Goal: Transaction & Acquisition: Purchase product/service

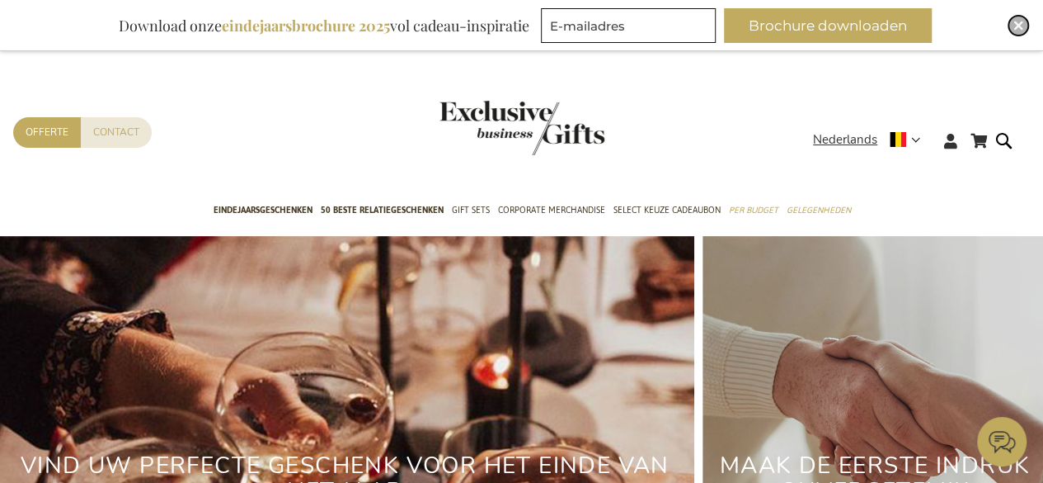
click at [1023, 27] on img "Close" at bounding box center [1019, 26] width 10 height 10
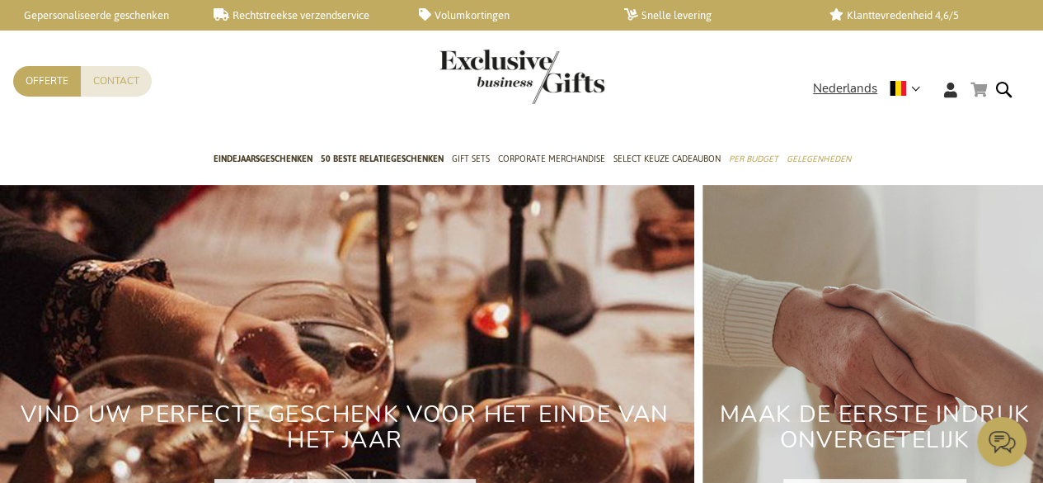
click at [985, 88] on link "Winkelwagen" at bounding box center [979, 89] width 16 height 21
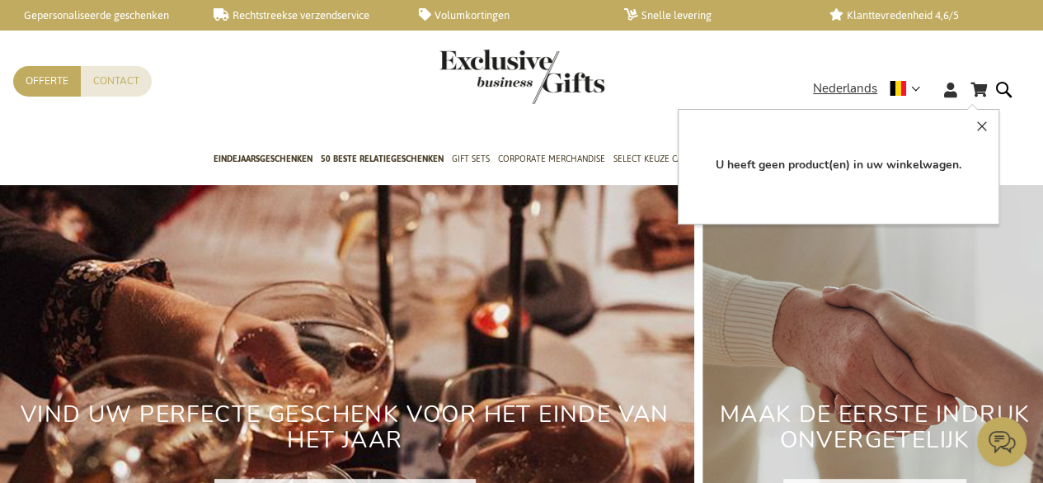
click at [775, 50] on div "Winkelwagen Winkelwagen Sluiten U heeft geen product(en) in uw winkelwagen. Ga …" at bounding box center [521, 94] width 1043 height 90
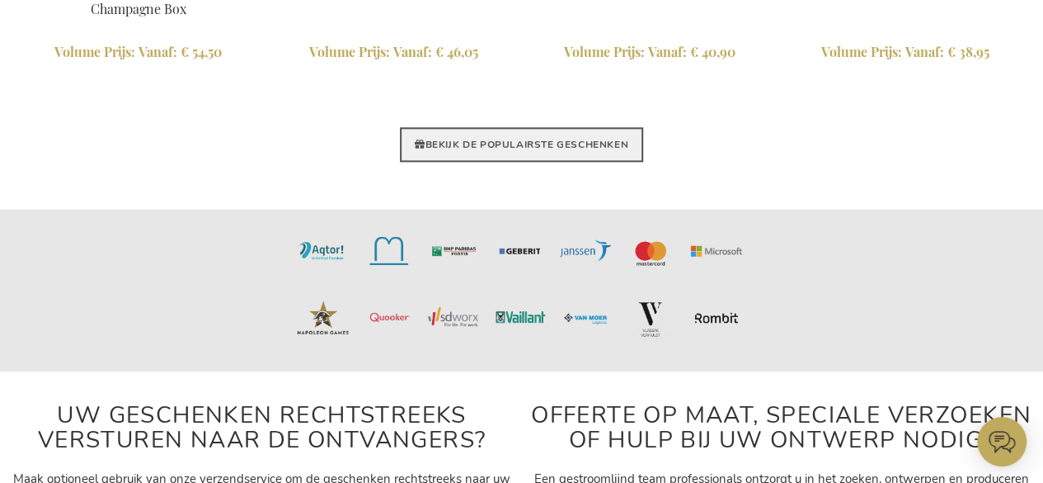
scroll to position [4042, 0]
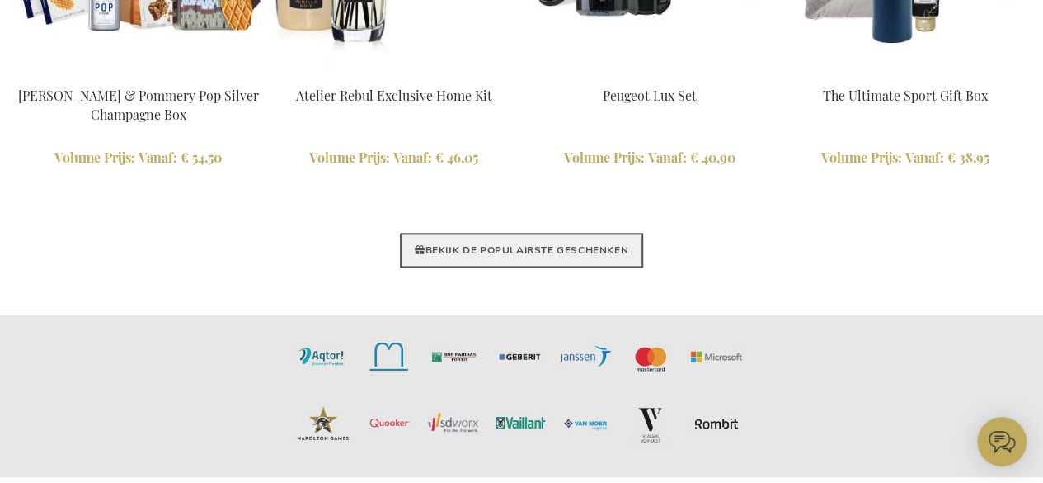
click at [555, 252] on link "BEKIJK DE POPULAIRSTE GESCHENKEN" at bounding box center [521, 250] width 243 height 35
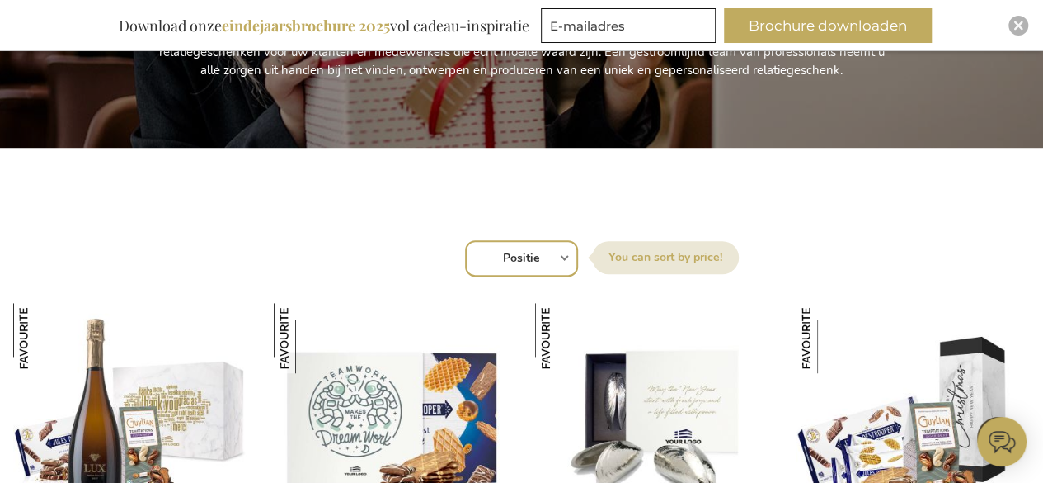
scroll to position [412, 0]
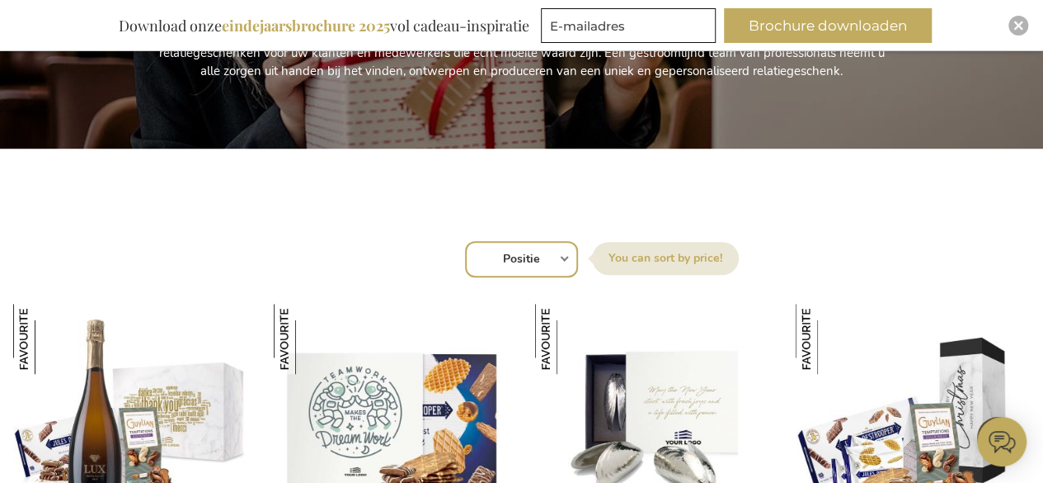
click at [564, 250] on select "Positie Best Sellers Meest bekeken Nieuw Biggest Saving Price: low to high Pric…" at bounding box center [521, 259] width 113 height 36
select select "price_asc"
click at [465, 241] on select "Positie Best Sellers Meest bekeken Nieuw Biggest Saving Price: low to high Pric…" at bounding box center [521, 259] width 113 height 36
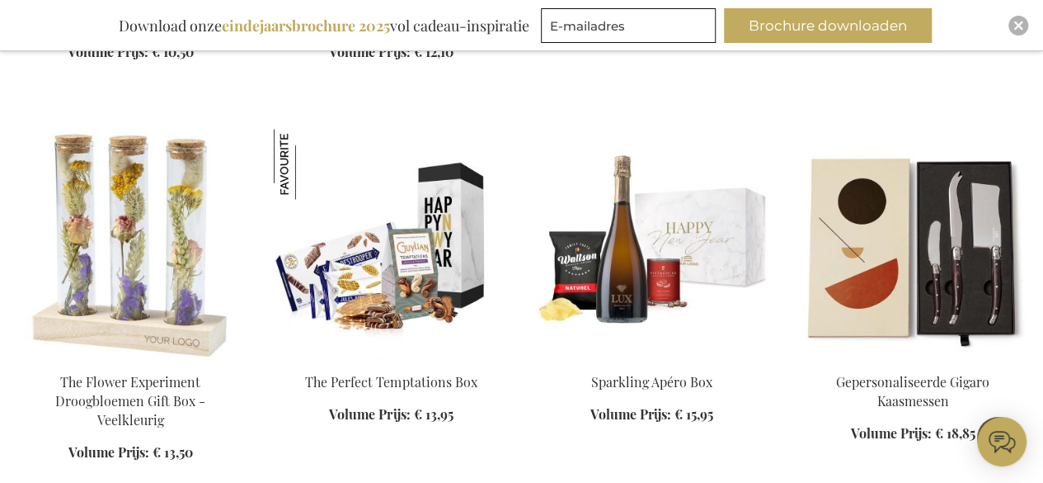
scroll to position [1401, 0]
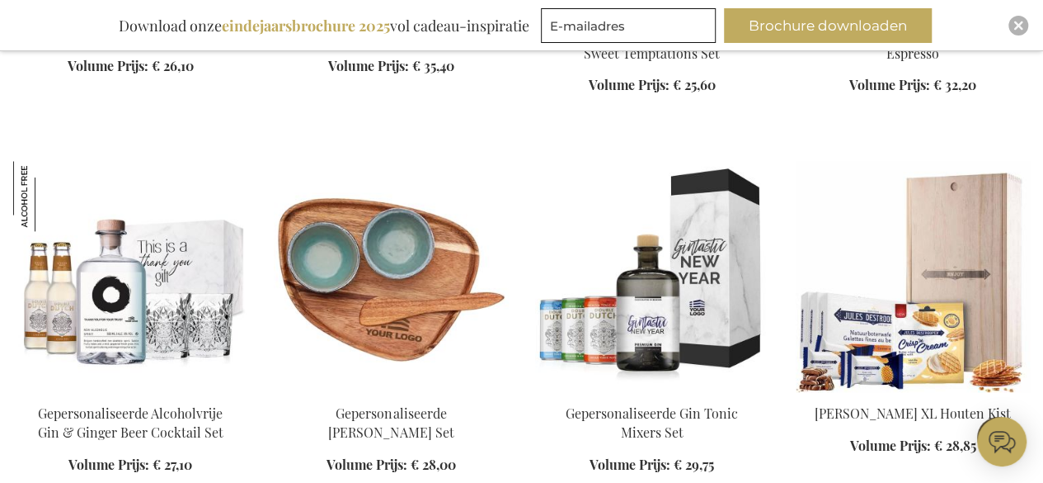
scroll to position [4123, 0]
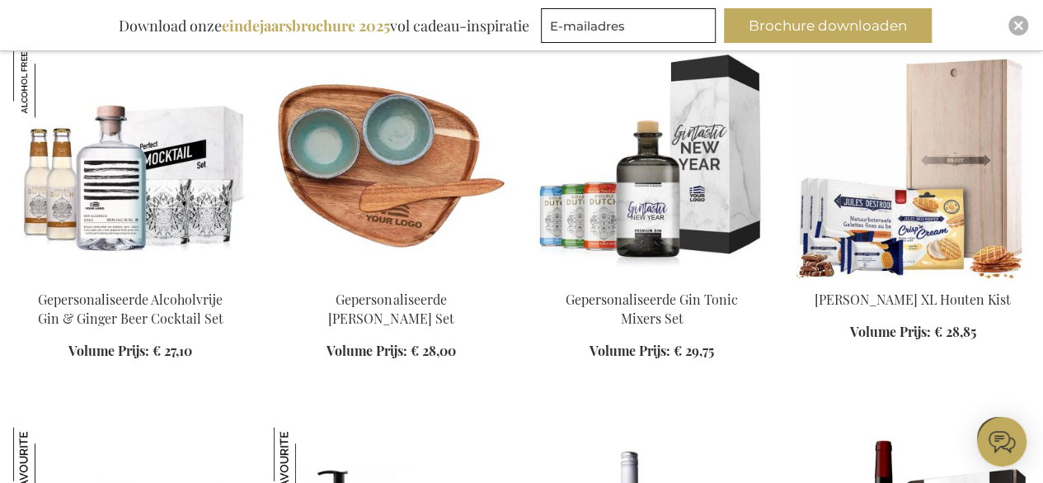
drag, startPoint x: 754, startPoint y: 327, endPoint x: 16, endPoint y: 369, distance: 738.6
click at [16, 369] on li "Gepersonaliseerde Alcoholvrije Gin & Ginger Beer Cocktail Set Volume Prijs: Van…" at bounding box center [130, 223] width 234 height 353
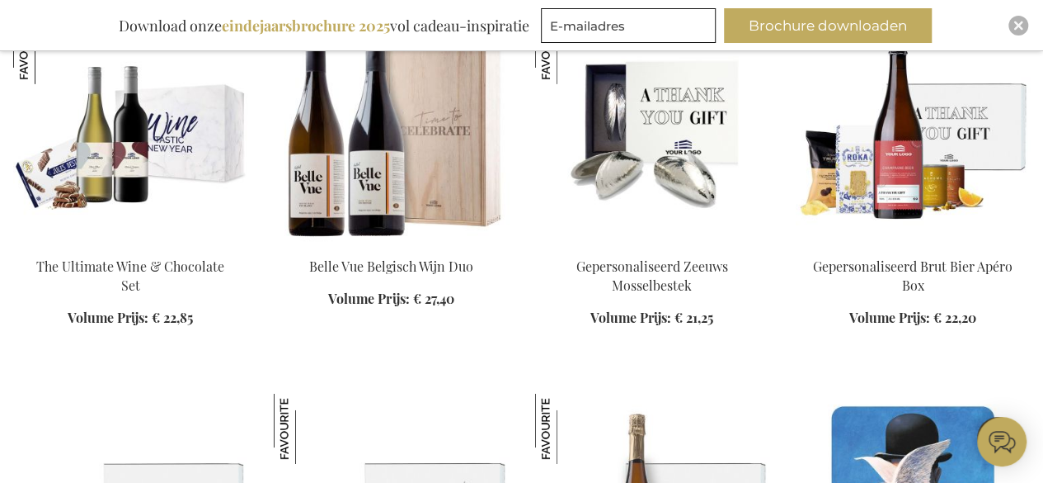
scroll to position [2555, 0]
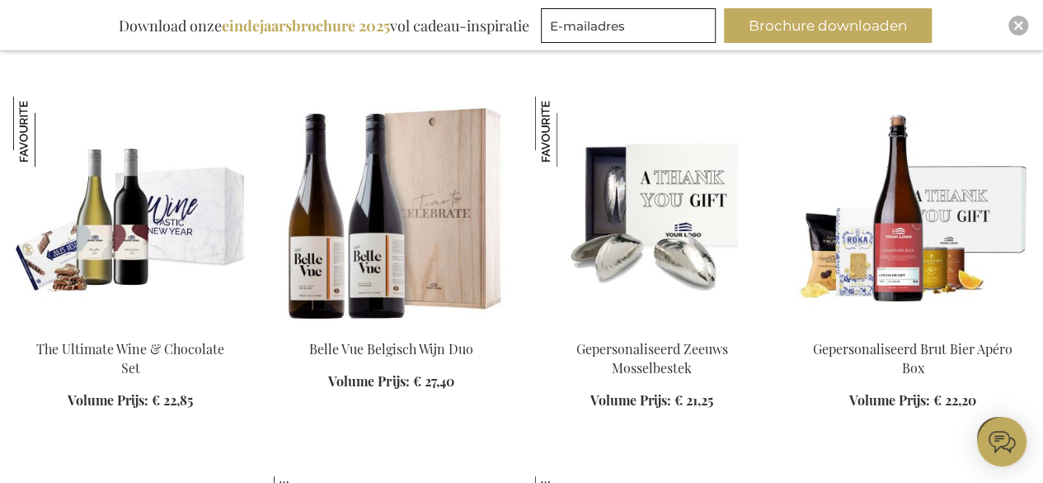
click at [680, 211] on img at bounding box center [652, 212] width 234 height 231
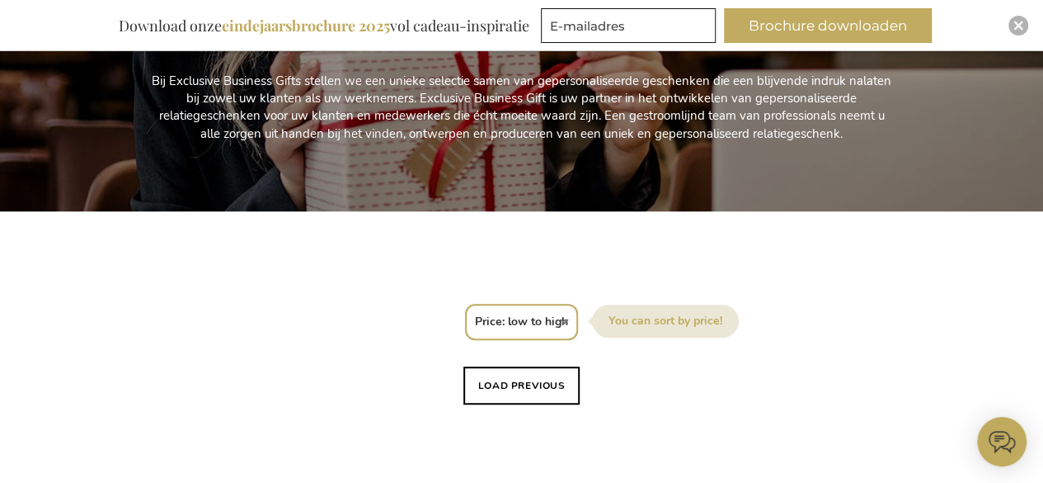
scroll to position [495, 0]
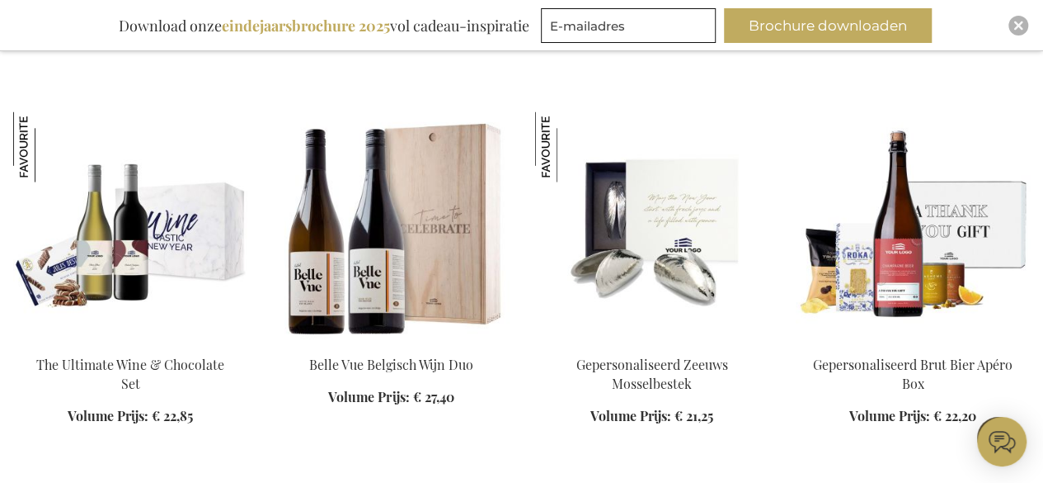
scroll to position [1815, 0]
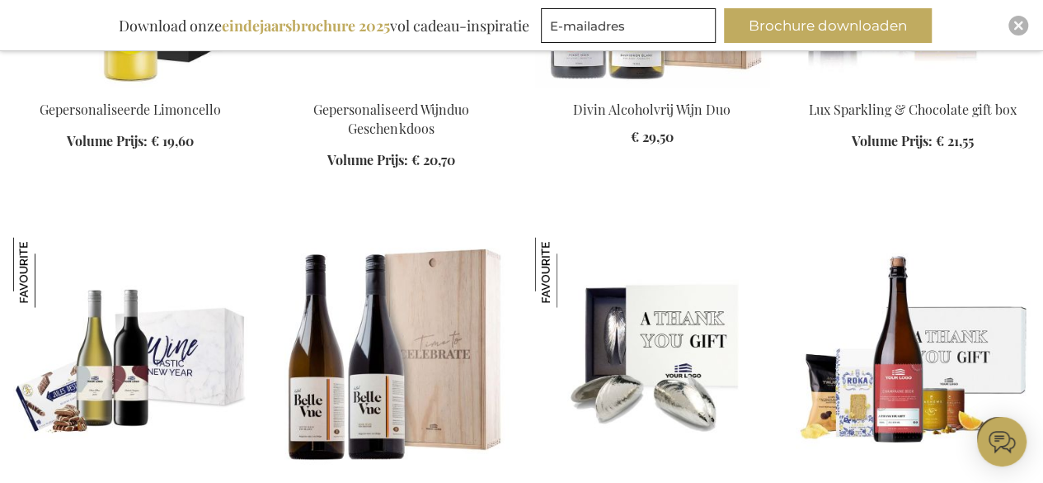
scroll to position [1567, 0]
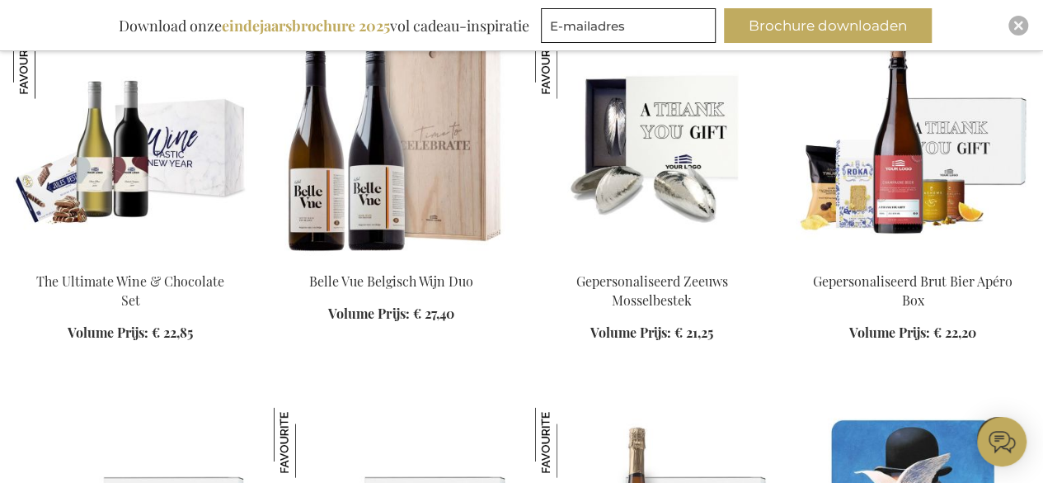
click at [653, 179] on img at bounding box center [652, 144] width 234 height 231
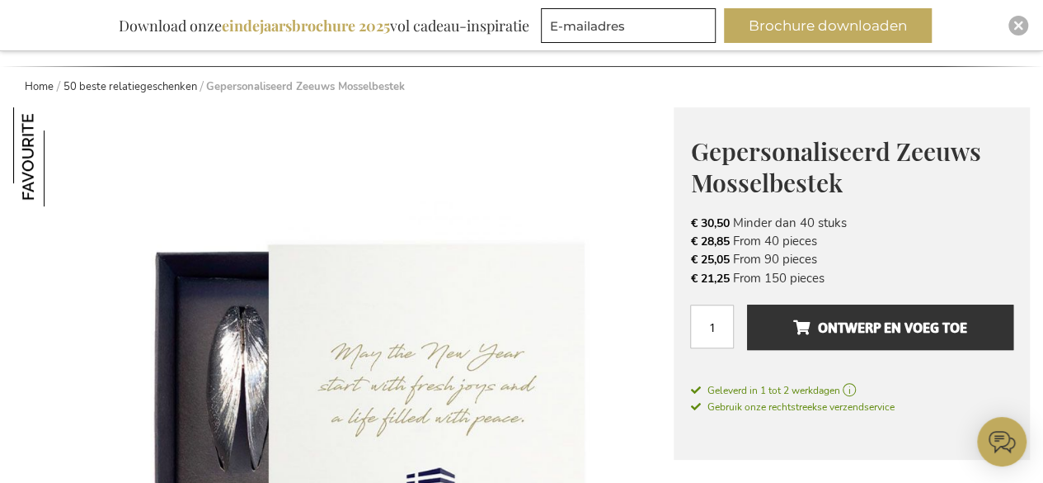
drag, startPoint x: 833, startPoint y: 283, endPoint x: 663, endPoint y: 276, distance: 170.1
click at [869, 265] on li "€ 25,05 From 90 pieces" at bounding box center [851, 259] width 323 height 18
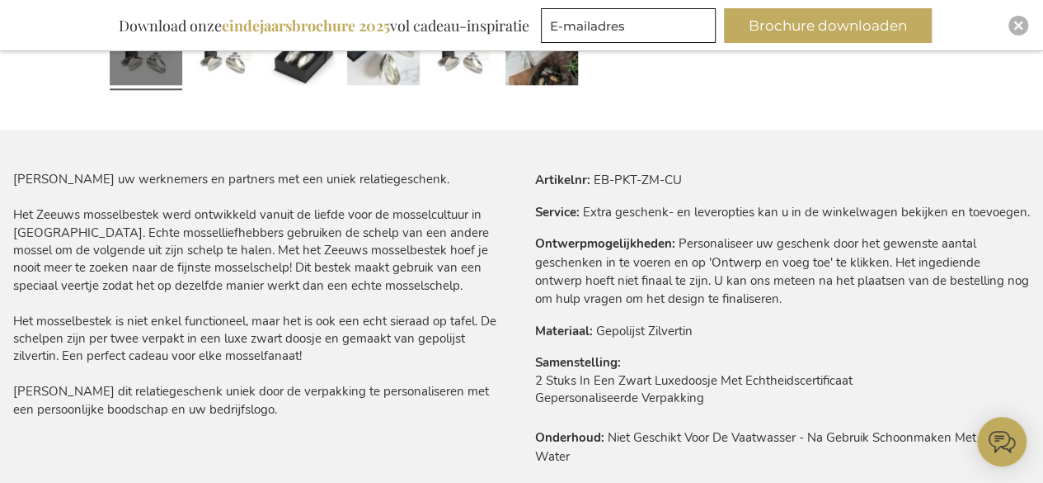
scroll to position [742, 0]
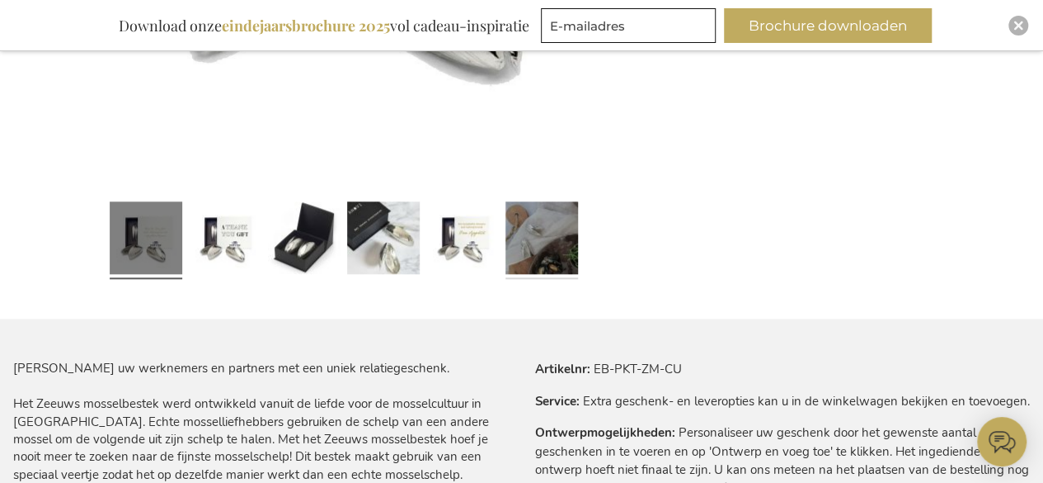
click at [526, 235] on link at bounding box center [542, 240] width 73 height 91
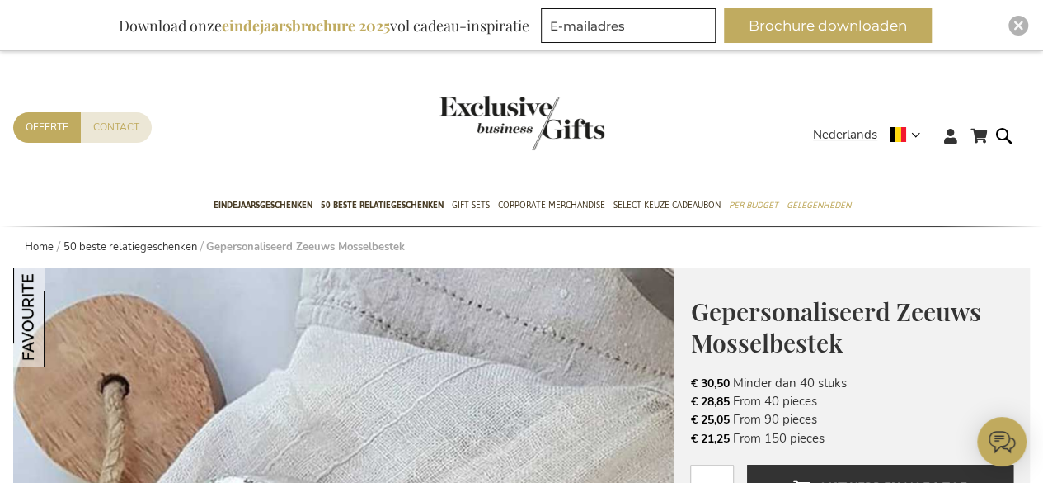
scroll to position [0, 0]
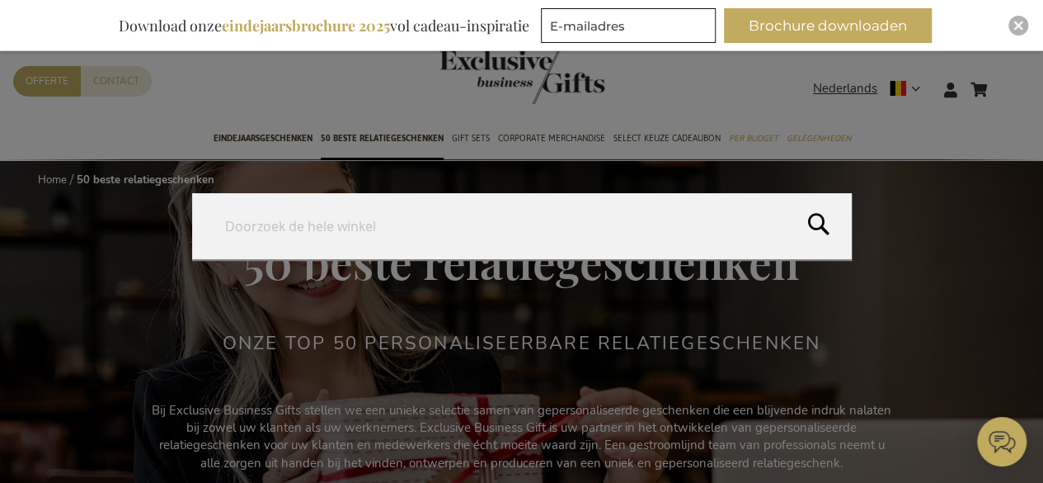
click at [1008, 79] on form "Search Search" at bounding box center [1009, 79] width 16 height 0
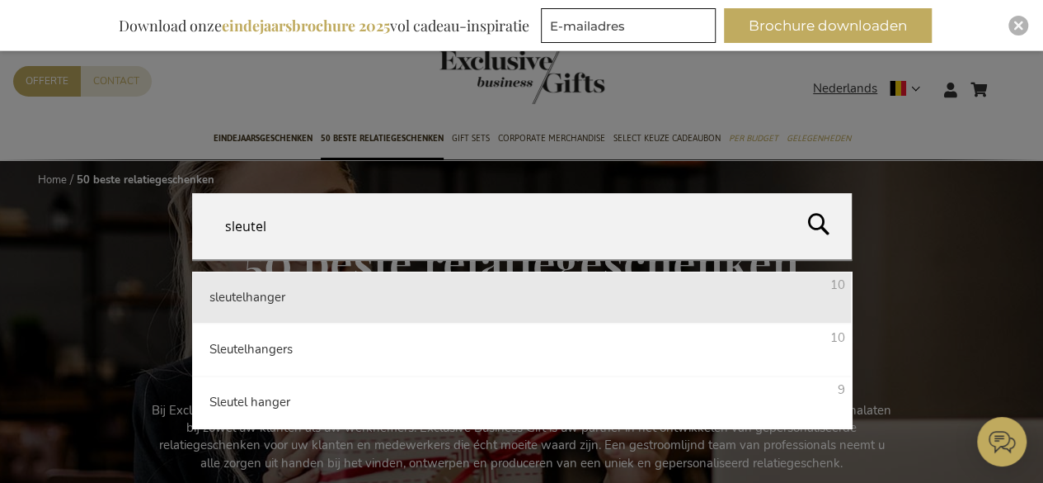
click at [288, 294] on li "sleutelhanger 10" at bounding box center [522, 297] width 660 height 52
type input "sleutelhanger"
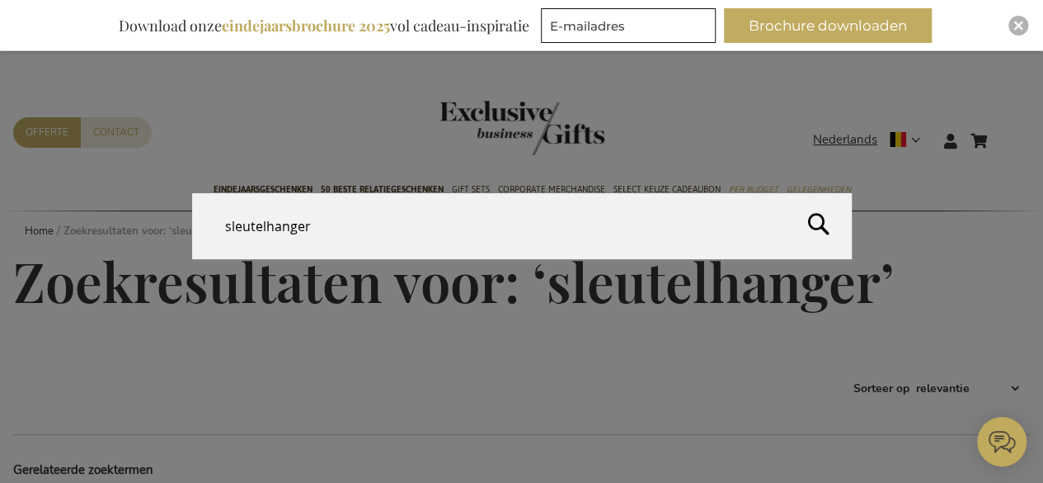
click at [1006, 130] on form "Search sleutelhanger Search" at bounding box center [1009, 130] width 16 height 0
click at [304, 225] on input "sleutelhanger" at bounding box center [522, 226] width 660 height 66
type input "tag"
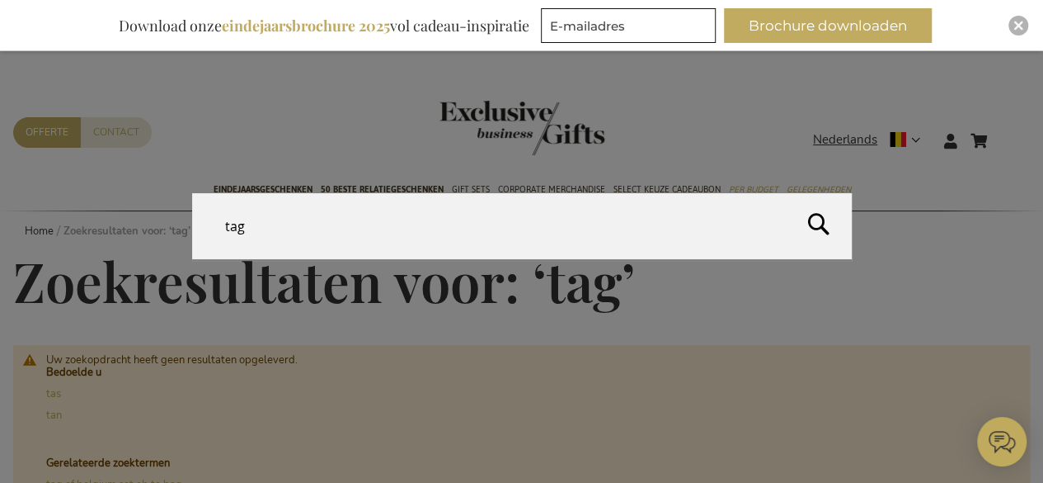
click at [1001, 130] on form "Search tag Search" at bounding box center [1009, 130] width 16 height 0
click at [313, 228] on input "tag" at bounding box center [522, 226] width 660 height 66
type input "k"
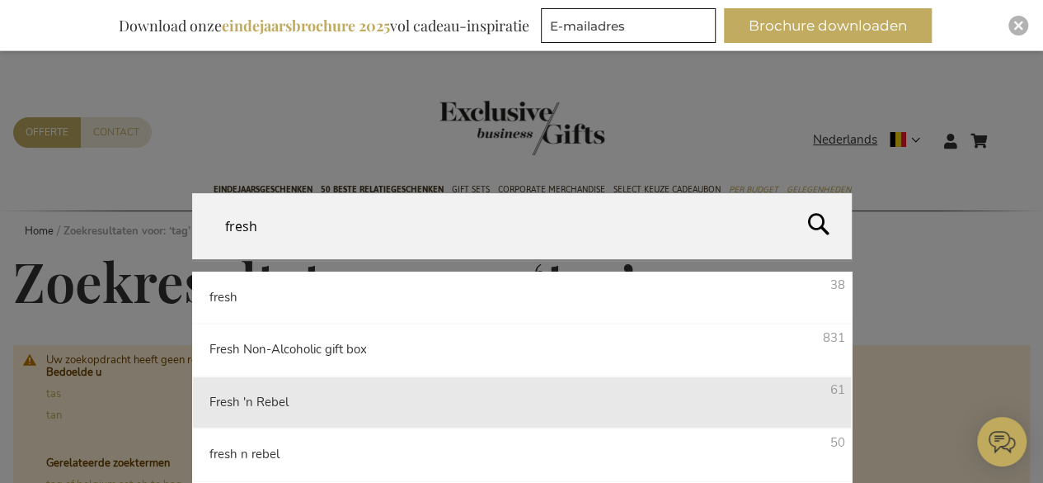
click at [294, 394] on li "Fresh 'n Rebel 61" at bounding box center [522, 402] width 660 height 52
type input "Fresh 'n Rebel"
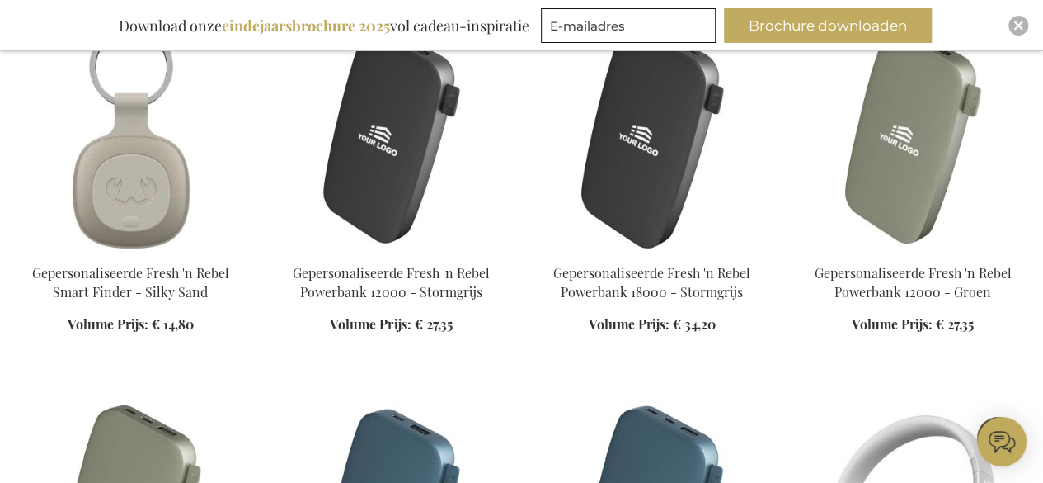
scroll to position [1041, 0]
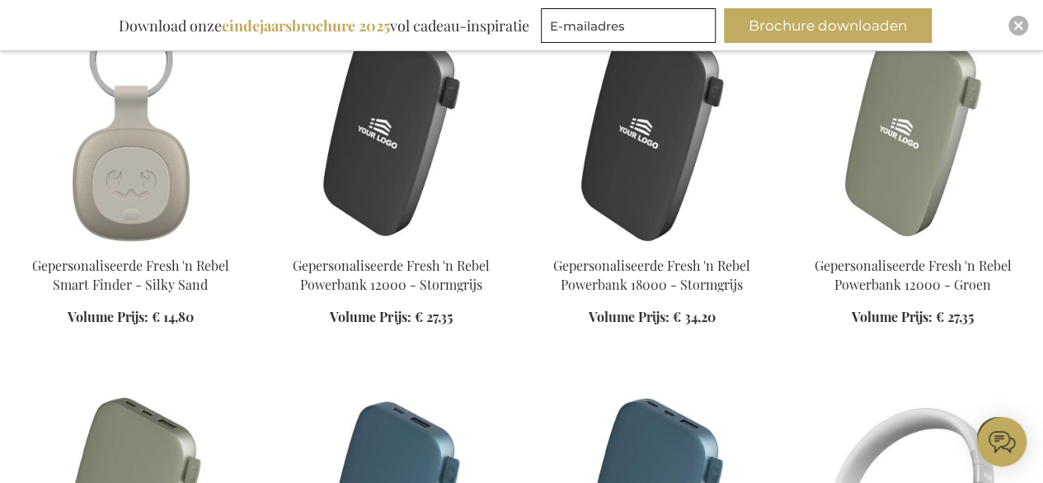
click at [153, 187] on img at bounding box center [130, 128] width 234 height 231
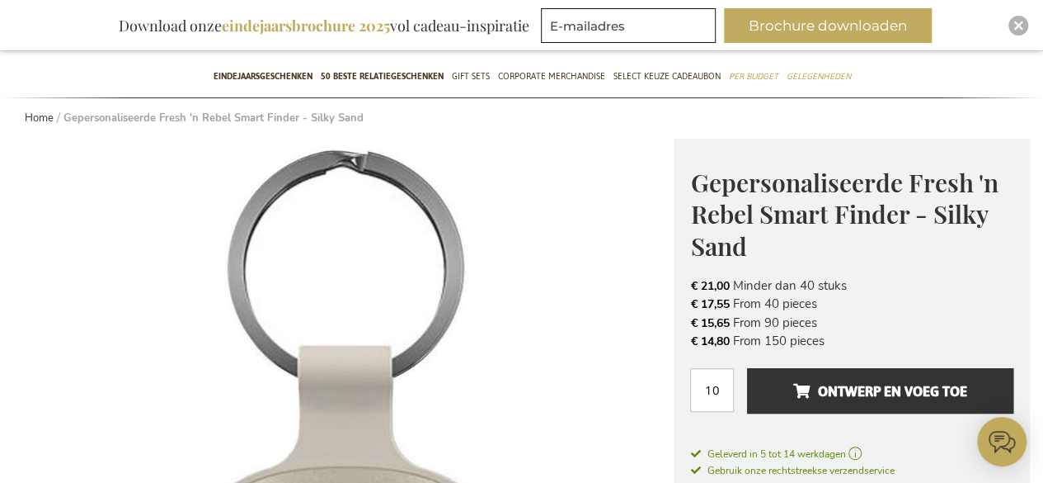
drag, startPoint x: 835, startPoint y: 341, endPoint x: 641, endPoint y: 334, distance: 194.0
drag, startPoint x: 902, startPoint y: 331, endPoint x: 875, endPoint y: 326, distance: 26.9
click at [902, 330] on li "€ 15,65 From 90 pieces" at bounding box center [851, 322] width 323 height 18
